Goal: Check status: Check status

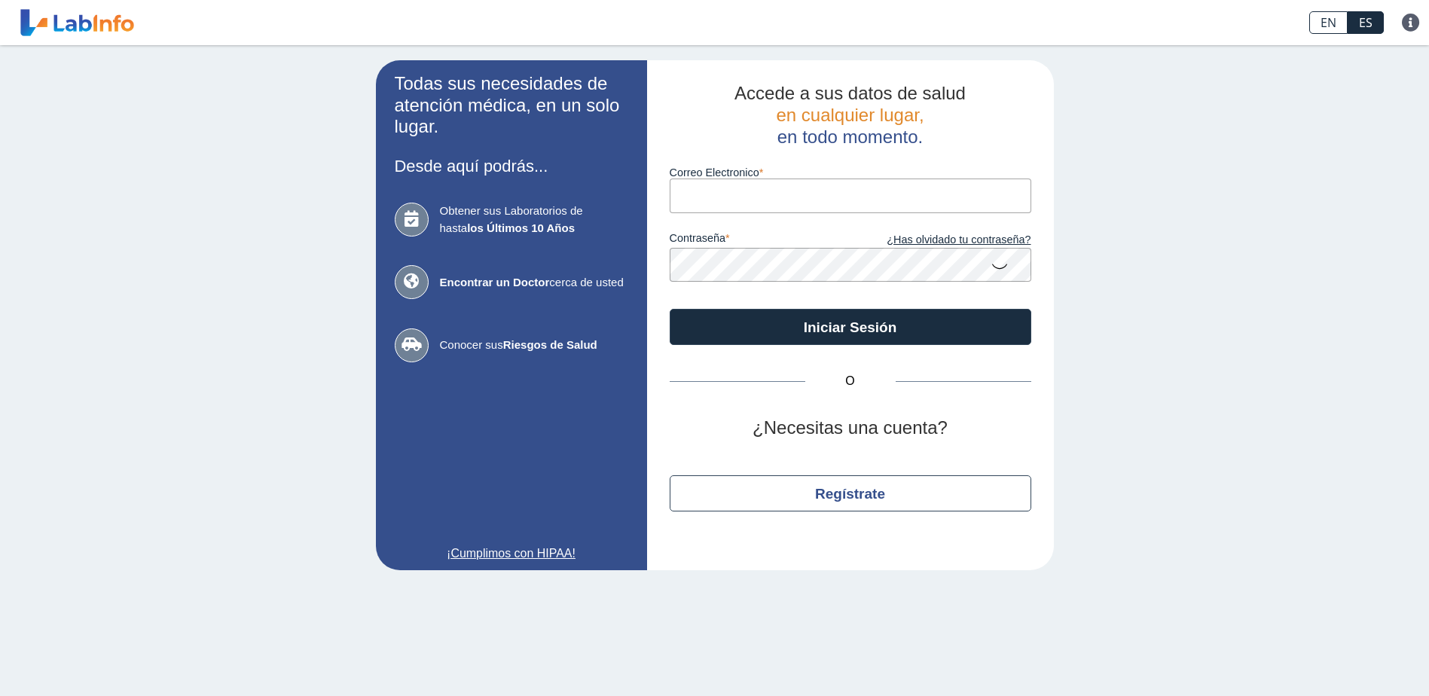
type input "[EMAIL_ADDRESS][DOMAIN_NAME]"
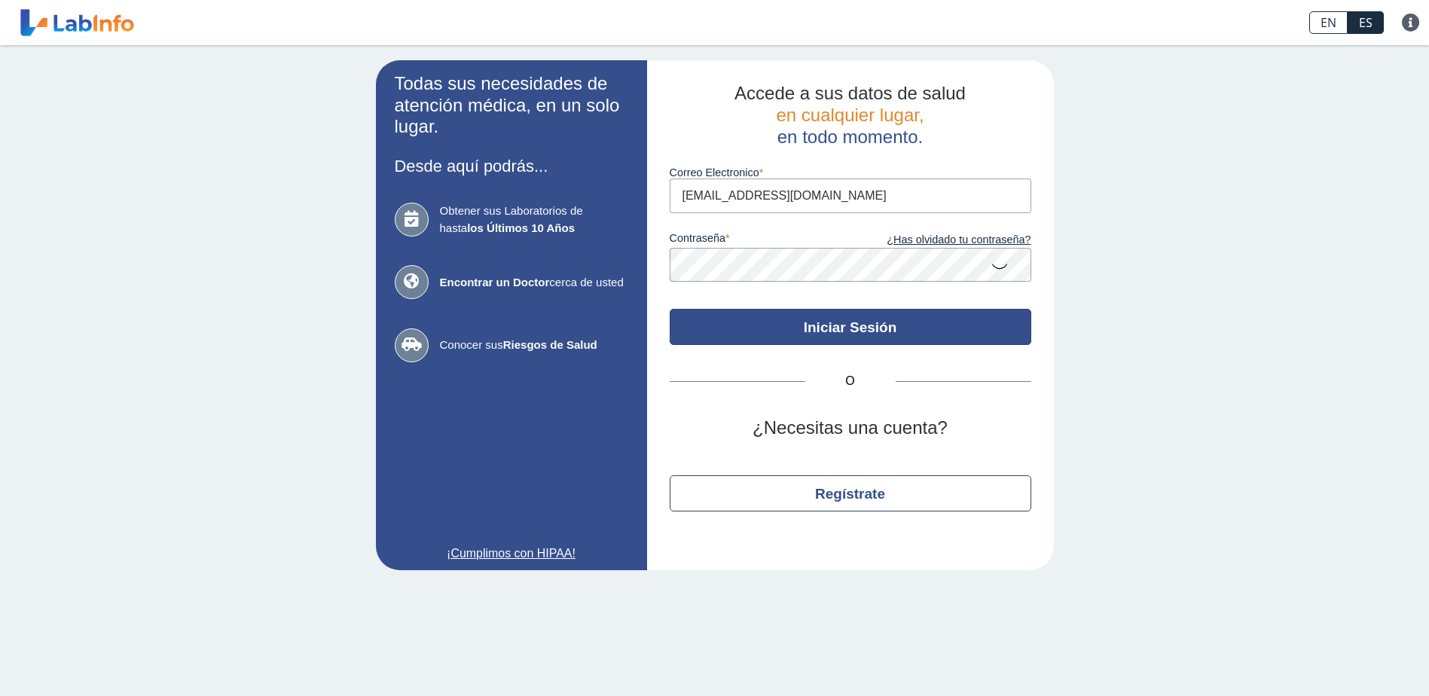
drag, startPoint x: 0, startPoint y: 0, endPoint x: 787, endPoint y: 324, distance: 851.2
click at [787, 324] on button "Iniciar Sesión" at bounding box center [851, 327] width 362 height 36
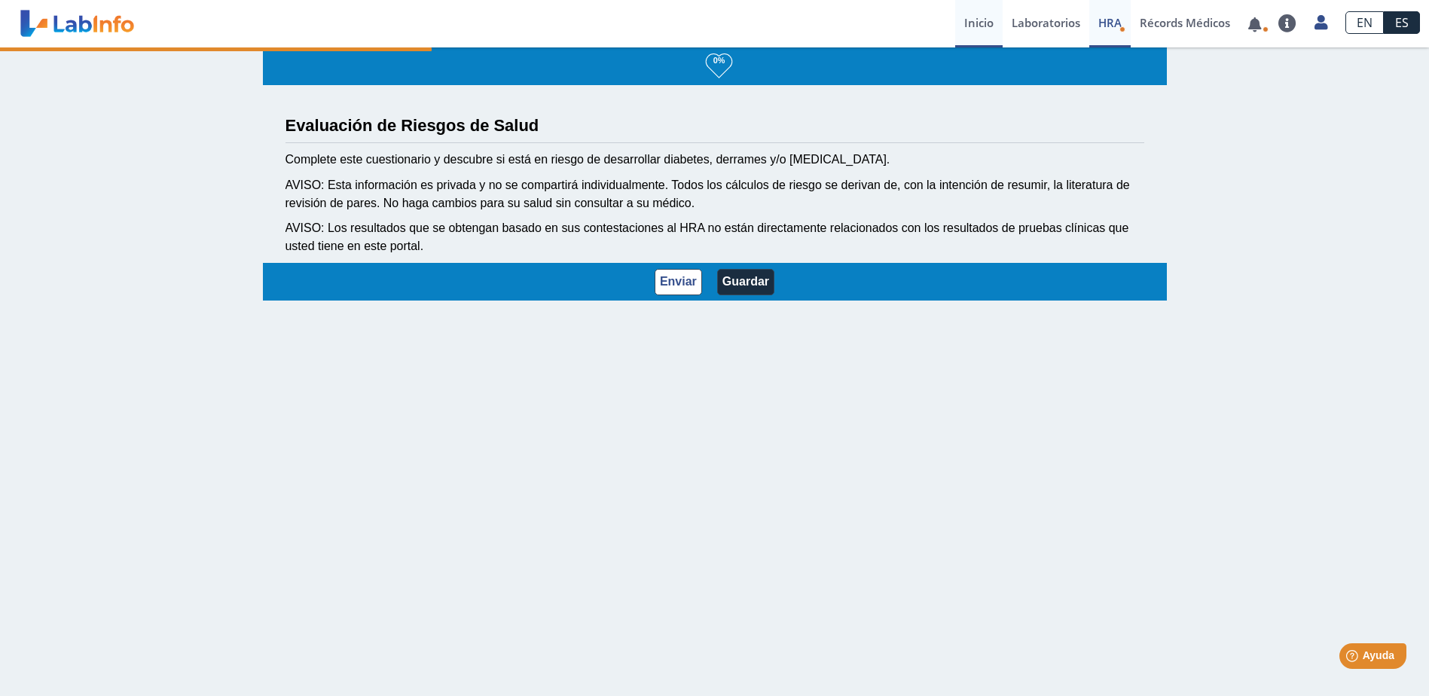
select select "1: 216"
select select "8: 281"
select select "2: 134"
select select "1: 168"
select select "7: 149"
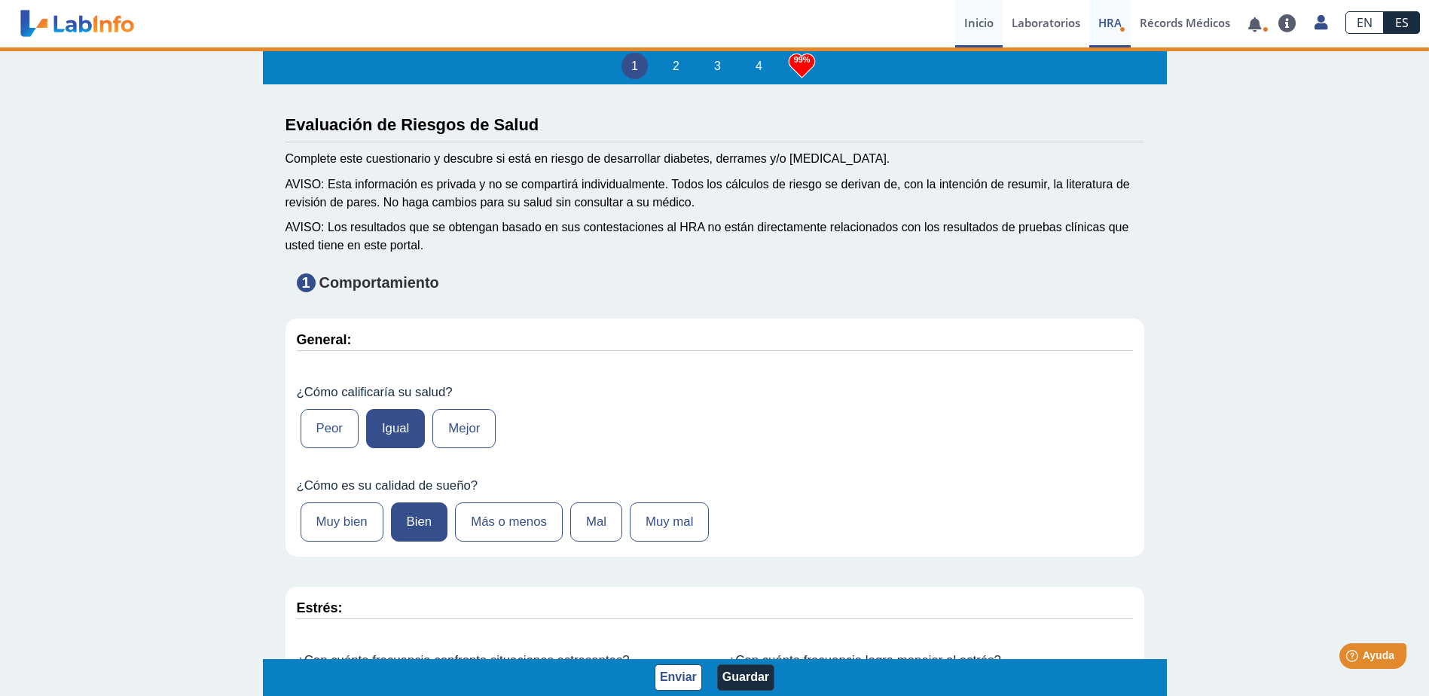
click at [975, 17] on link "Inicio" at bounding box center [978, 23] width 47 height 47
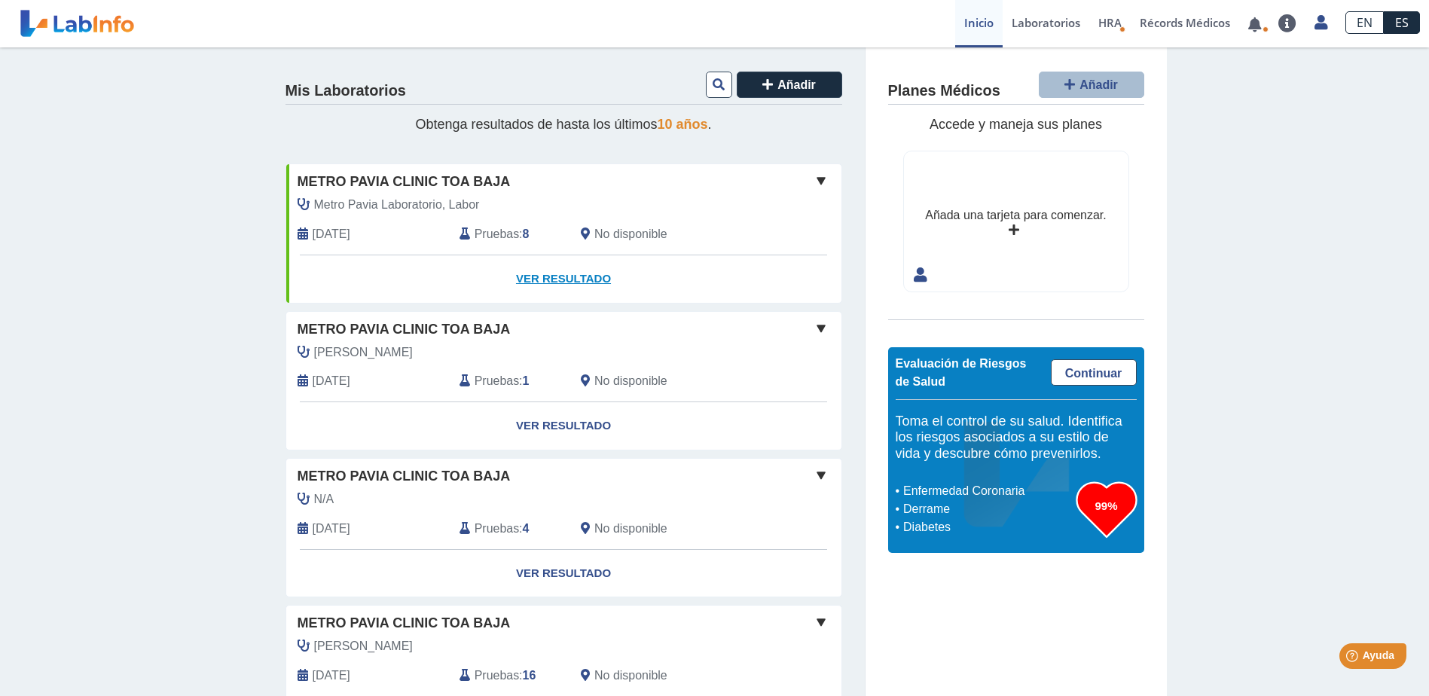
click at [563, 276] on link "Ver Resultado" at bounding box center [563, 278] width 555 height 47
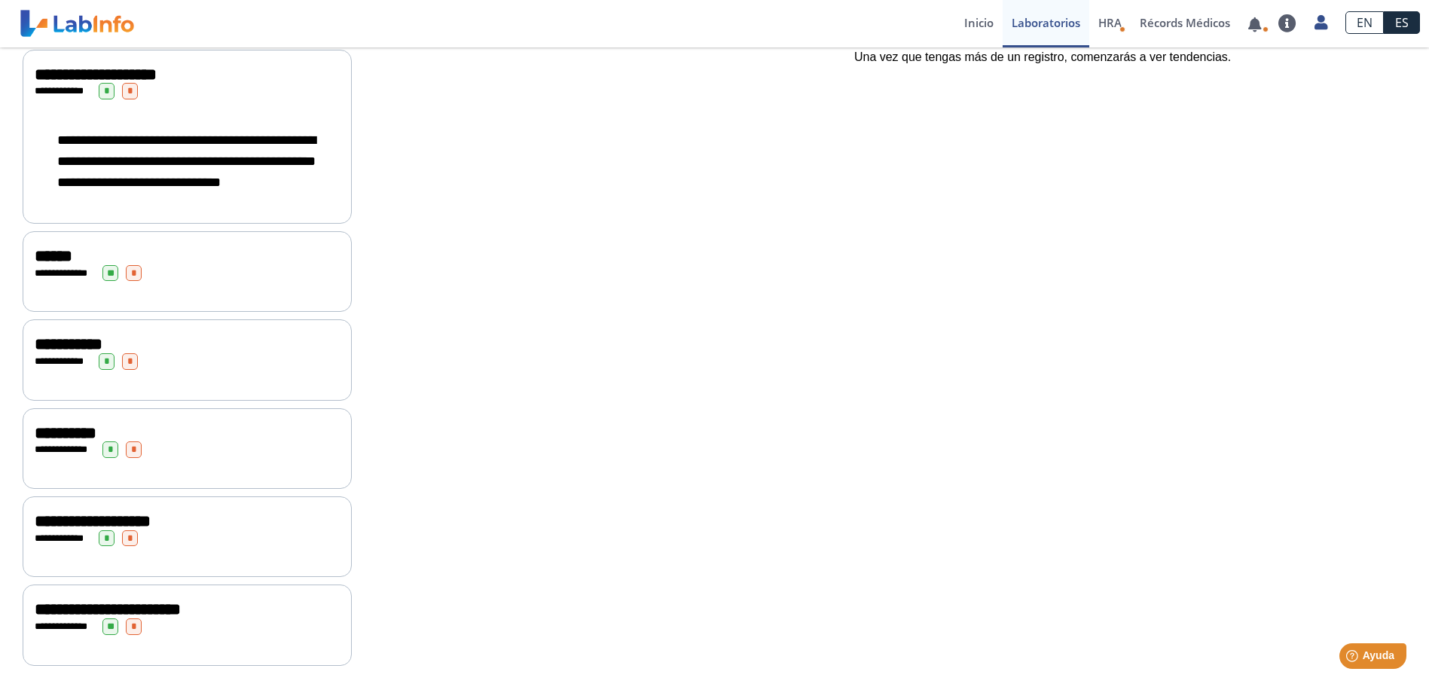
scroll to position [591, 0]
